Goal: Task Accomplishment & Management: Use online tool/utility

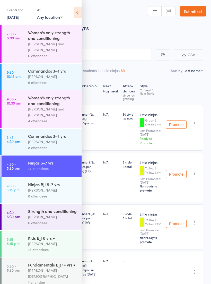
click at [17, 245] on time "5:15 - 6:15 pm" at bounding box center [13, 241] width 13 height 8
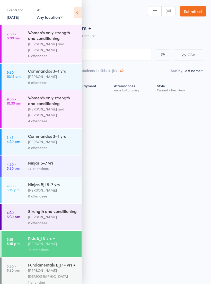
click at [79, 16] on icon at bounding box center [78, 12] width 8 height 11
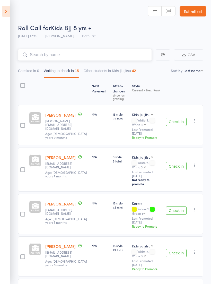
click at [132, 55] on input "search" at bounding box center [85, 55] width 134 height 12
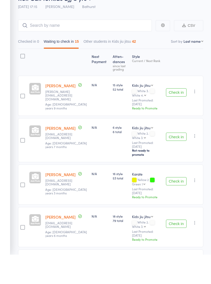
click at [175, 206] on button "Check in" at bounding box center [176, 210] width 21 height 8
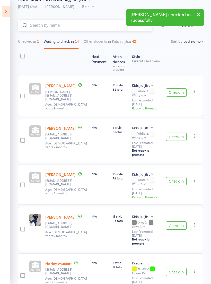
click at [114, 23] on input "search" at bounding box center [85, 26] width 134 height 12
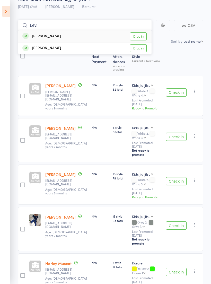
type input "Levi"
click at [138, 38] on link "Drop in" at bounding box center [138, 36] width 17 height 8
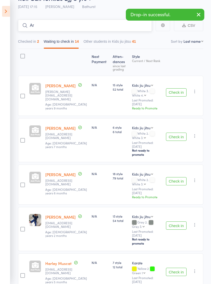
type input "A"
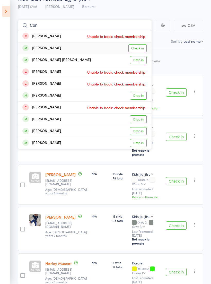
type input "Con"
click at [140, 48] on link "Check in" at bounding box center [137, 48] width 18 height 8
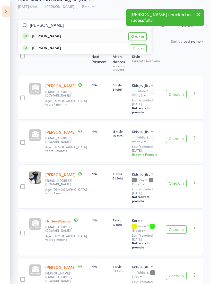
type input "[PERSON_NAME]"
click at [140, 38] on link "Check in" at bounding box center [137, 36] width 18 height 8
type input "Ivy"
click at [138, 52] on link "Check in" at bounding box center [137, 48] width 18 height 8
type input "Y"
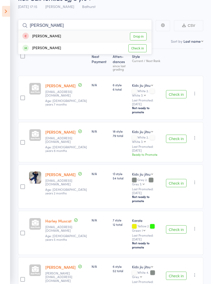
type input "[PERSON_NAME]"
click at [139, 50] on link "Check in" at bounding box center [137, 48] width 18 height 8
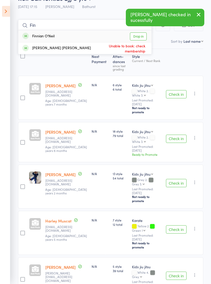
type input "Fin"
click at [140, 38] on link "Drop in" at bounding box center [138, 36] width 17 height 8
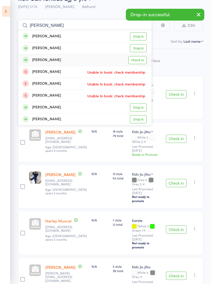
type input "[PERSON_NAME]"
click at [137, 62] on link "Check in" at bounding box center [137, 60] width 18 height 8
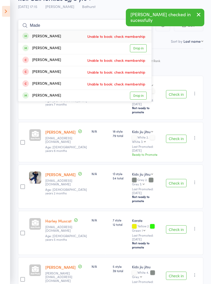
type input "Made"
click at [140, 51] on link "Drop in" at bounding box center [138, 48] width 17 height 8
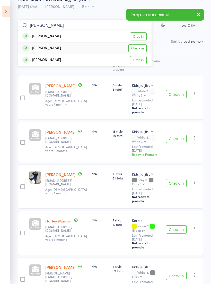
type input "[PERSON_NAME]"
click at [138, 52] on link "Check in" at bounding box center [137, 48] width 18 height 8
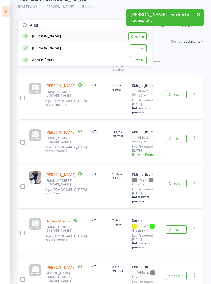
type input "Aust"
click at [139, 37] on link "Check in" at bounding box center [137, 36] width 18 height 8
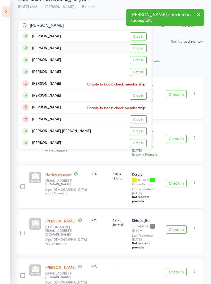
type input "[PERSON_NAME]"
click at [142, 49] on link "Drop in" at bounding box center [138, 48] width 17 height 8
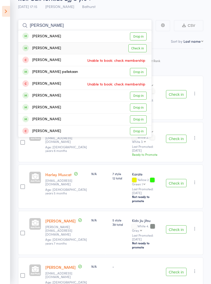
type input "[PERSON_NAME]"
click at [139, 51] on link "Check in" at bounding box center [137, 48] width 18 height 8
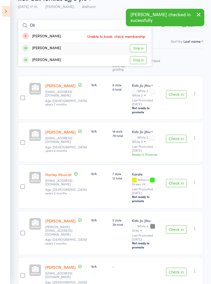
type input "Oli"
click at [140, 50] on link "Drop in" at bounding box center [138, 48] width 17 height 8
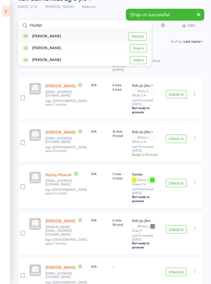
type input "Hunter"
click at [139, 36] on link "Check in" at bounding box center [137, 36] width 18 height 8
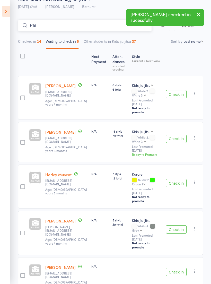
scroll to position [29, 0]
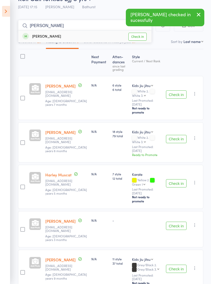
type input "[PERSON_NAME]"
click at [142, 33] on link "Check in" at bounding box center [137, 37] width 18 height 8
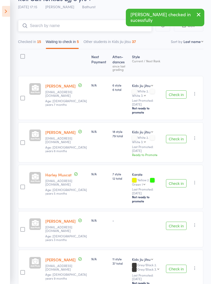
scroll to position [0, 0]
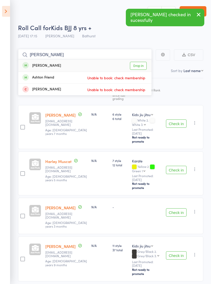
type input "[PERSON_NAME]"
click at [143, 66] on link "Drop in" at bounding box center [138, 66] width 17 height 8
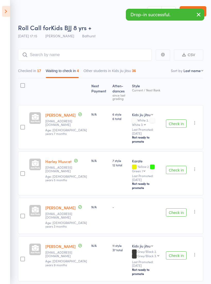
click at [151, 13] on div "Drop-in successful." at bounding box center [165, 15] width 78 height 12
click at [38, 73] on button "Checked in 17" at bounding box center [29, 72] width 23 height 12
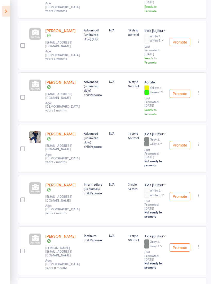
scroll to position [139, 0]
click at [199, 193] on icon "button" at bounding box center [198, 195] width 5 height 5
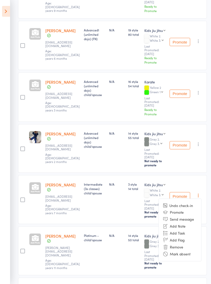
click at [178, 243] on li "Remove" at bounding box center [180, 246] width 42 height 7
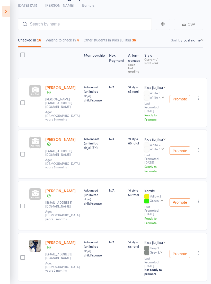
scroll to position [0, 0]
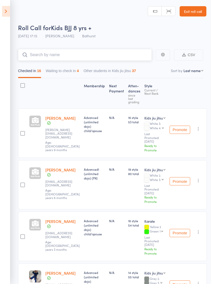
click at [130, 57] on input "search" at bounding box center [85, 55] width 134 height 12
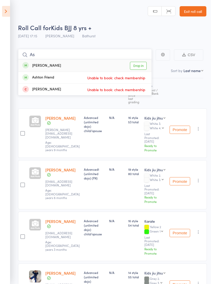
type input "A"
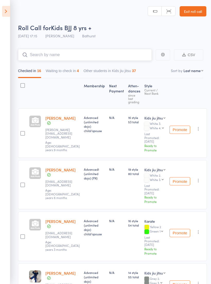
click at [79, 77] on button "Waiting to check in 4" at bounding box center [62, 72] width 33 height 12
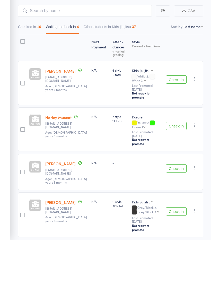
click at [178, 166] on button "Check in" at bounding box center [176, 170] width 21 height 8
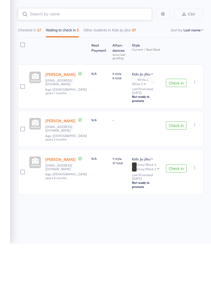
click at [138, 51] on input "search" at bounding box center [85, 55] width 134 height 12
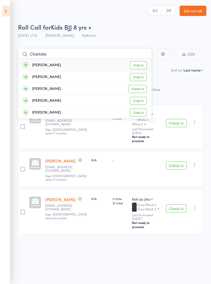
type input "Charlotte"
click at [141, 62] on link "Drop in" at bounding box center [138, 65] width 17 height 8
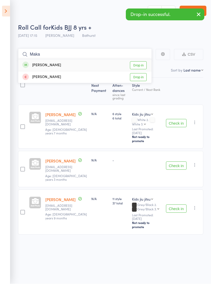
type input "Maka"
click at [140, 62] on link "Drop in" at bounding box center [138, 65] width 17 height 8
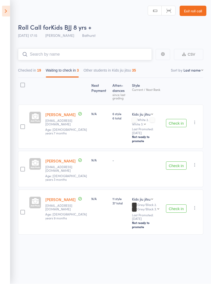
type input "A"
click at [67, 66] on button "Waiting to check in 3" at bounding box center [62, 72] width 33 height 12
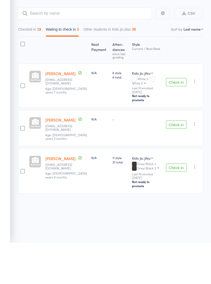
click at [196, 120] on icon "button" at bounding box center [194, 122] width 5 height 5
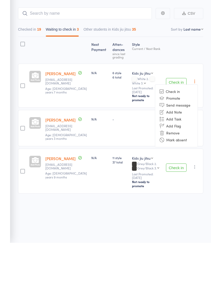
click at [177, 171] on li "Remove" at bounding box center [176, 174] width 42 height 7
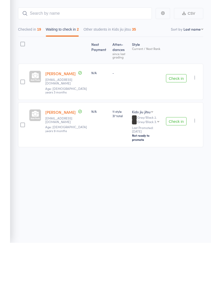
click at [197, 116] on icon "button" at bounding box center [194, 118] width 5 height 5
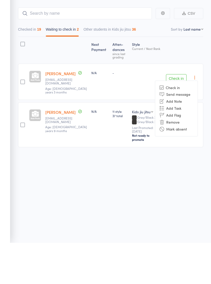
click at [177, 160] on li "Remove" at bounding box center [176, 163] width 42 height 7
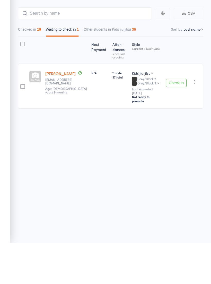
click at [196, 120] on icon "button" at bounding box center [194, 122] width 5 height 5
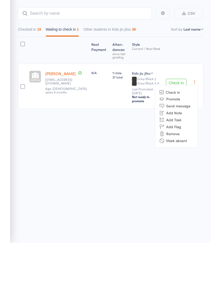
click at [180, 171] on li "Remove" at bounding box center [176, 174] width 42 height 7
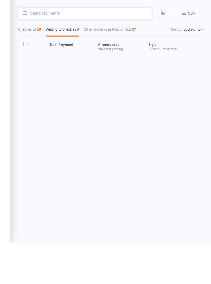
click at [78, 50] on input "search" at bounding box center [85, 55] width 134 height 12
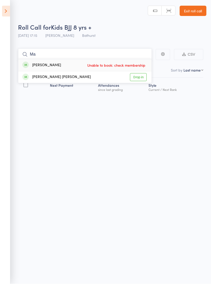
type input "M"
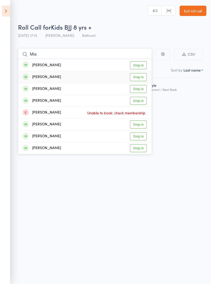
type input "Mia"
click at [140, 74] on link "Drop in" at bounding box center [138, 77] width 17 height 8
